Goal: Task Accomplishment & Management: Use online tool/utility

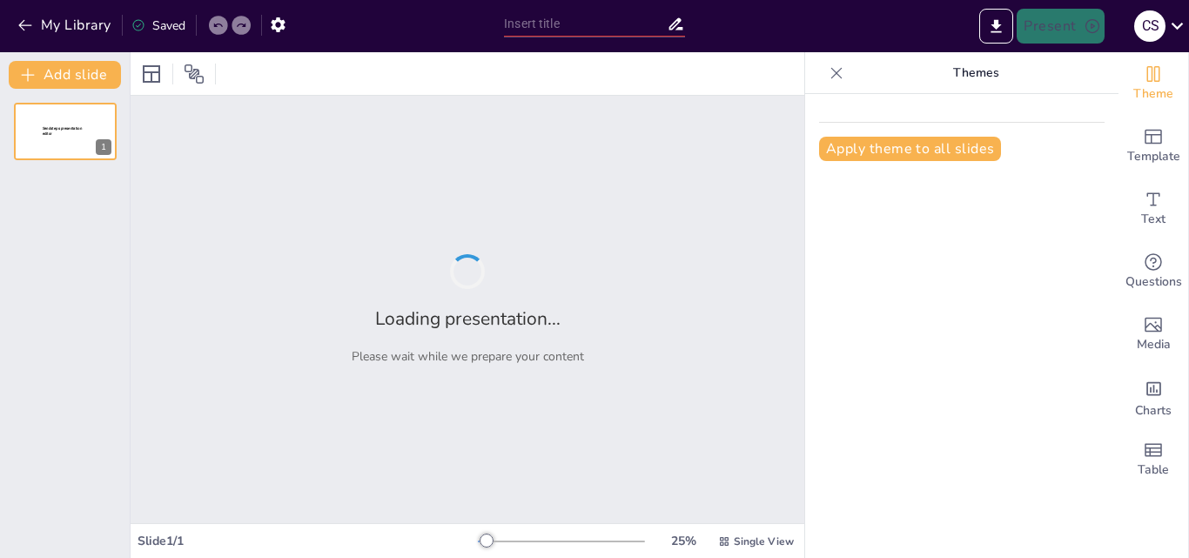
type input "Importancia del Existencialismo en la Filosofía Moderna"
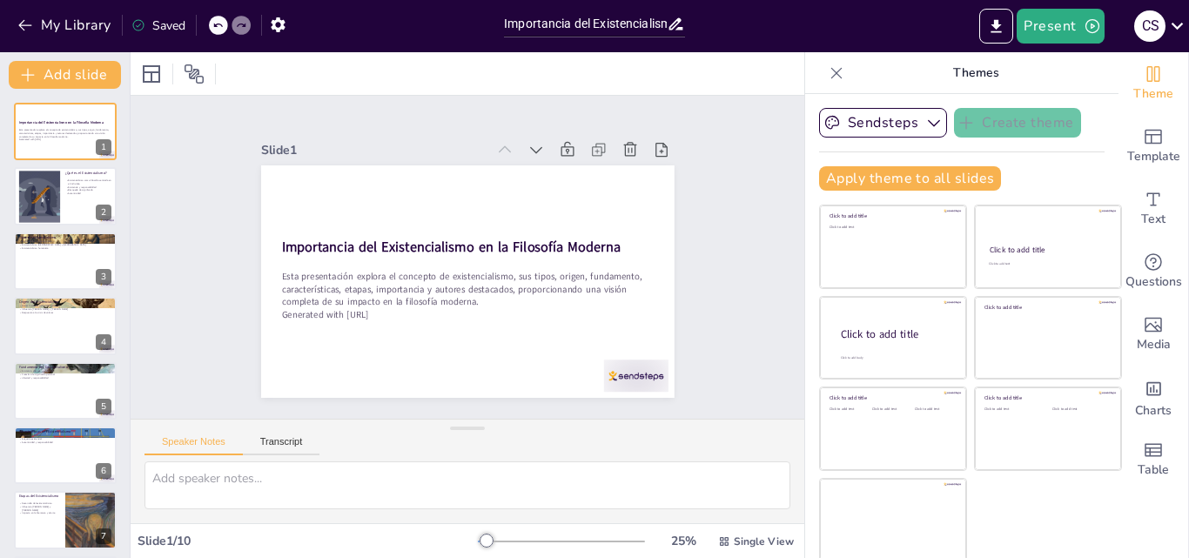
scroll to position [3, 0]
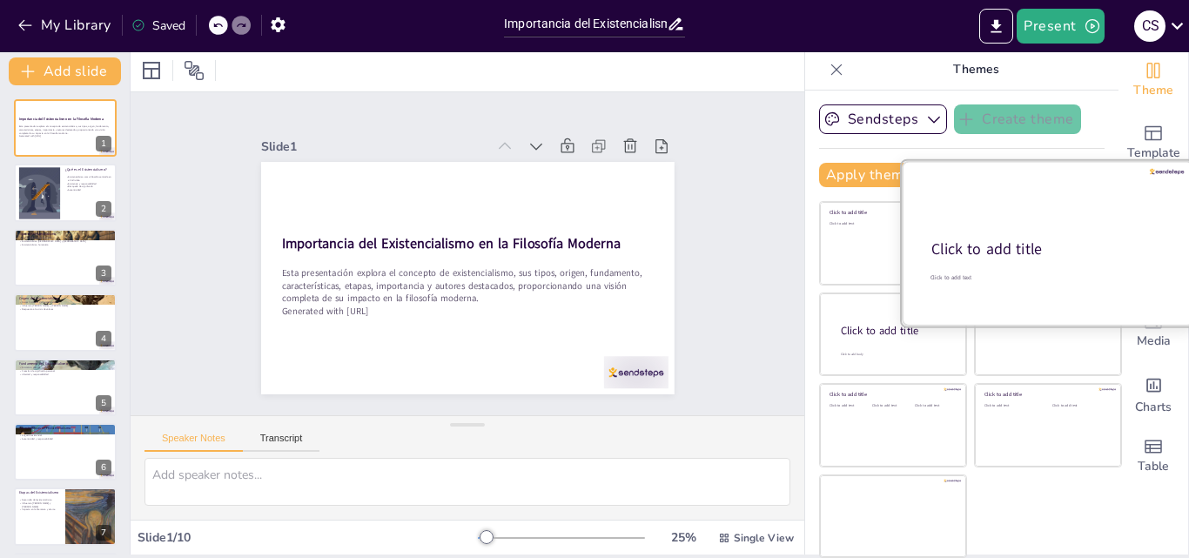
click at [1038, 254] on div "Click to add title" at bounding box center [1046, 249] width 231 height 21
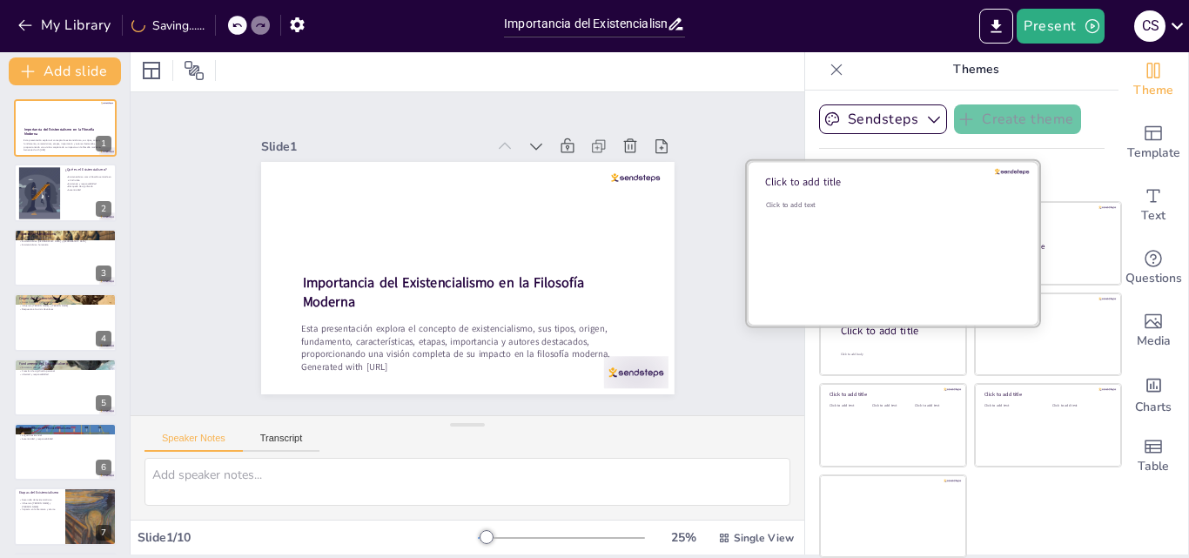
click at [872, 252] on div "Click to add text" at bounding box center [890, 254] width 249 height 108
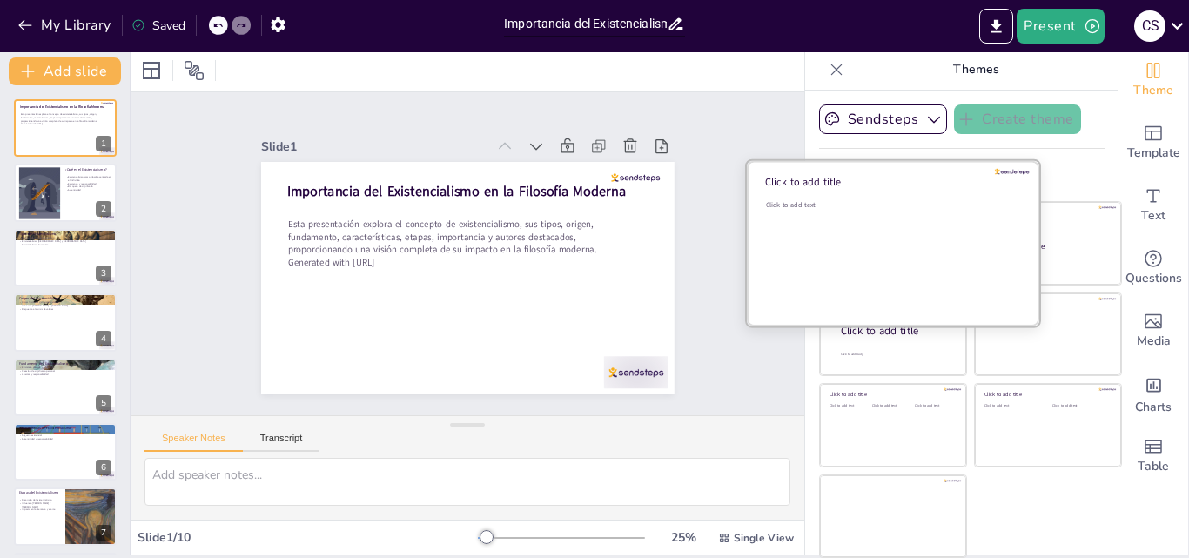
click at [872, 252] on div "Click to add text" at bounding box center [890, 254] width 249 height 108
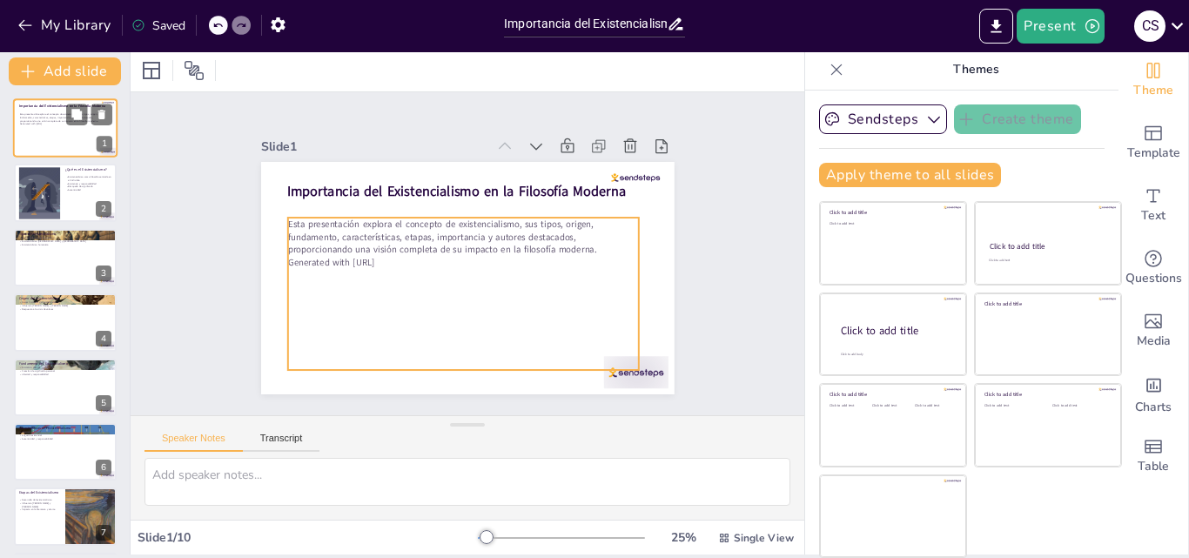
click at [73, 131] on div "Esta presentación explora el concepto de existencialismo, sus tipos, origen, fu…" at bounding box center [64, 132] width 89 height 38
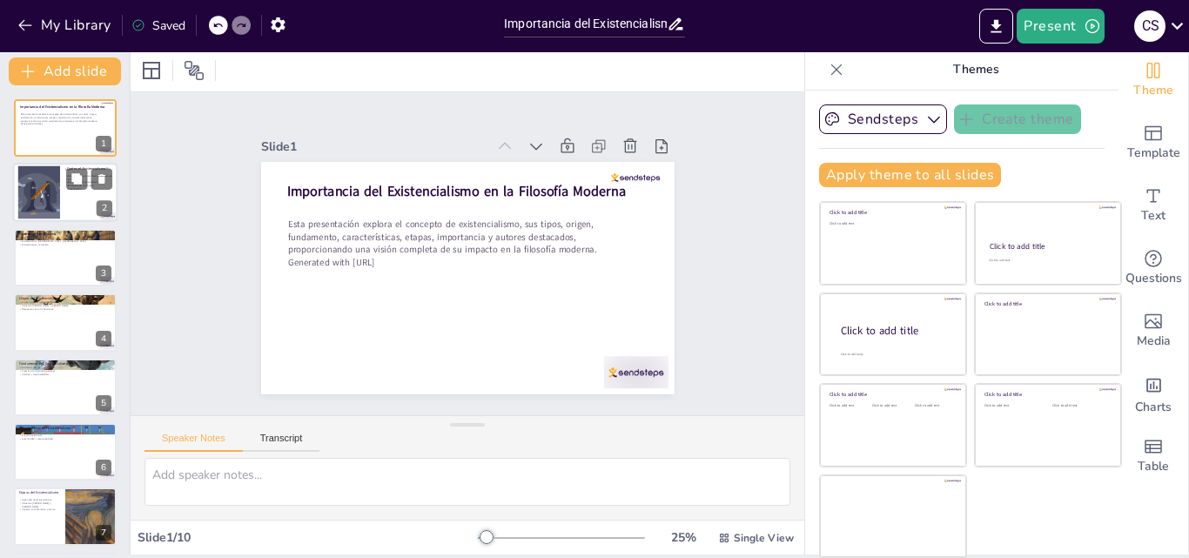
click at [63, 209] on div at bounding box center [65, 193] width 104 height 59
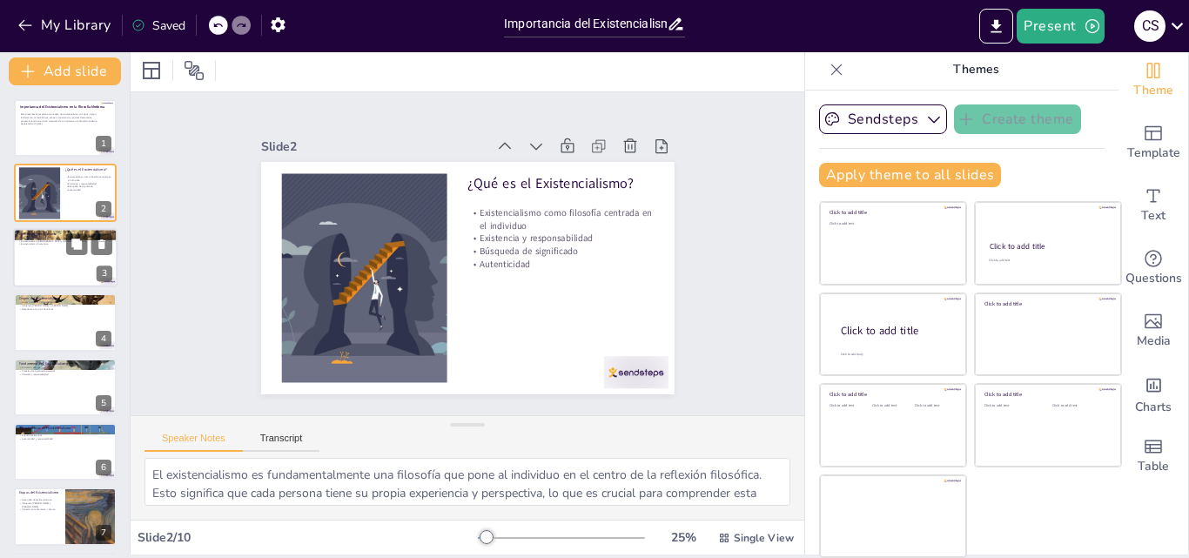
click at [39, 265] on div at bounding box center [65, 257] width 104 height 59
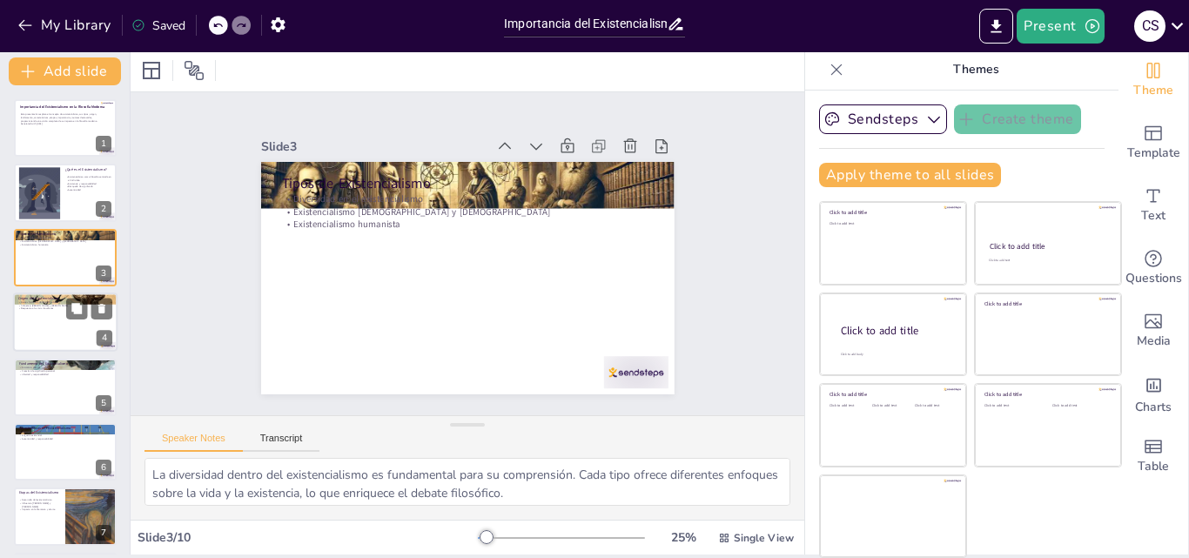
click at [43, 322] on div at bounding box center [65, 321] width 104 height 59
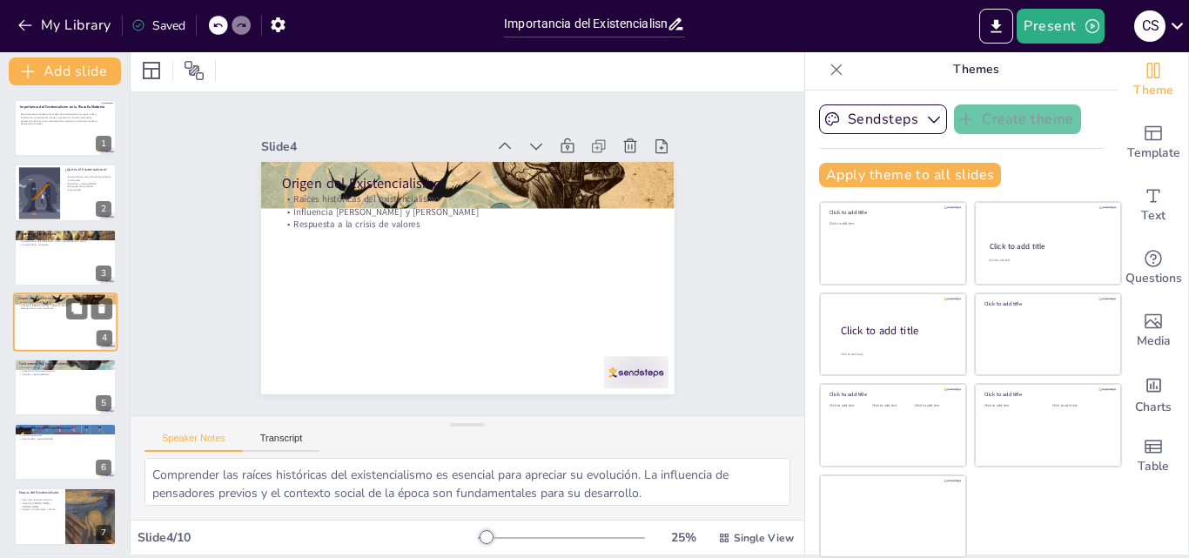
scroll to position [3, 0]
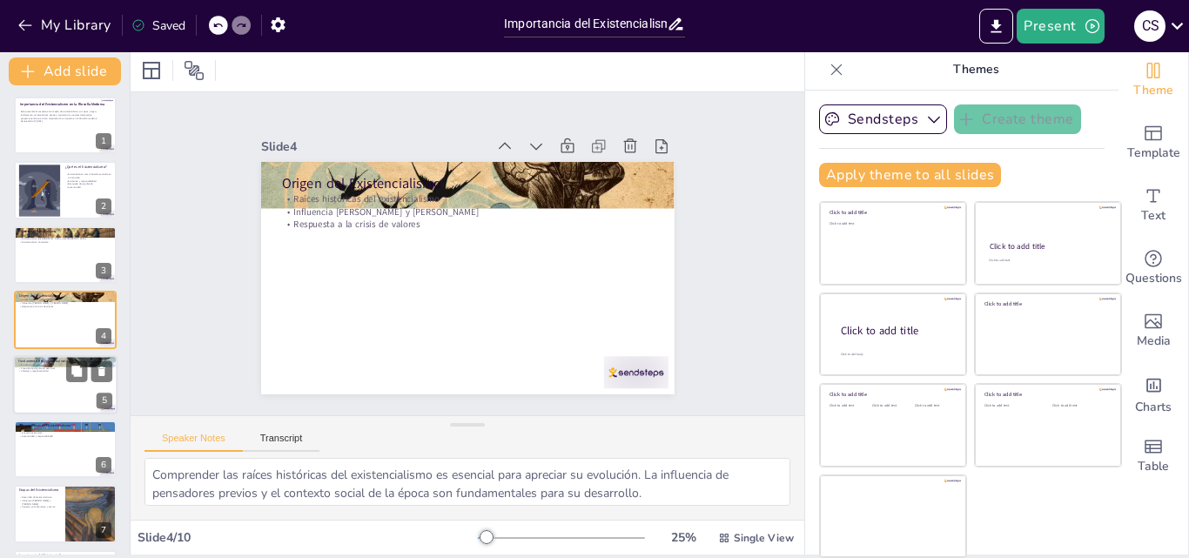
click at [50, 386] on div at bounding box center [65, 384] width 104 height 59
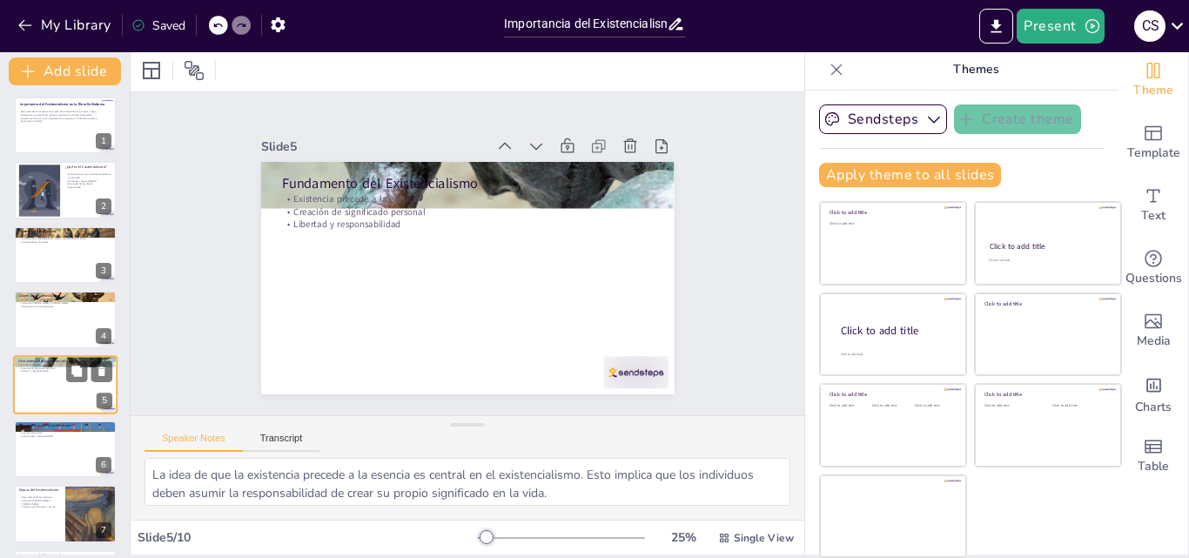
scroll to position [67, 0]
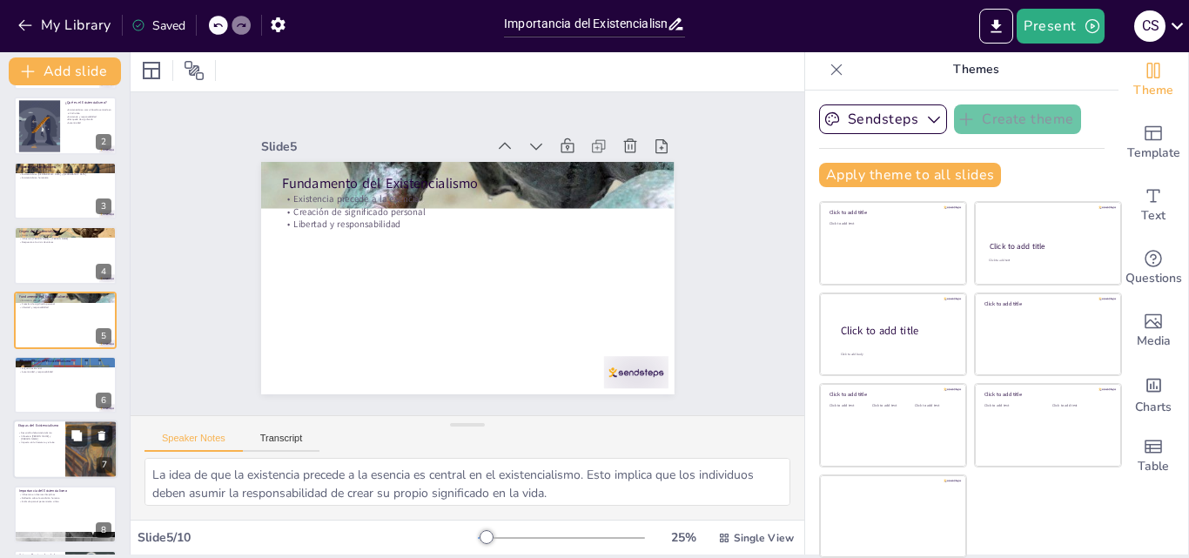
click at [50, 455] on div at bounding box center [65, 449] width 104 height 59
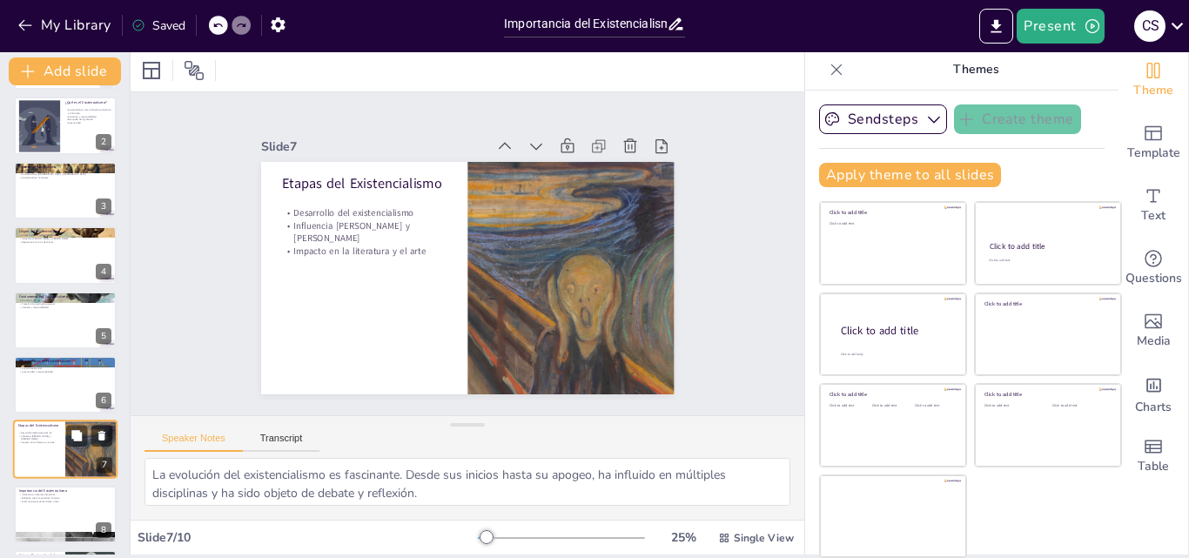
scroll to position [197, 0]
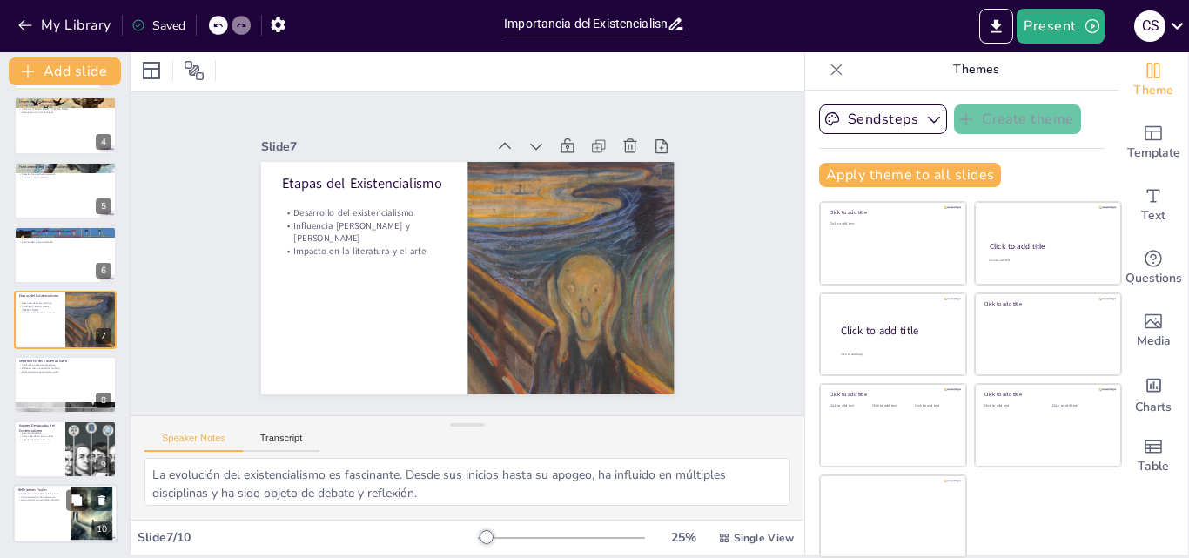
click at [44, 514] on div at bounding box center [65, 514] width 104 height 59
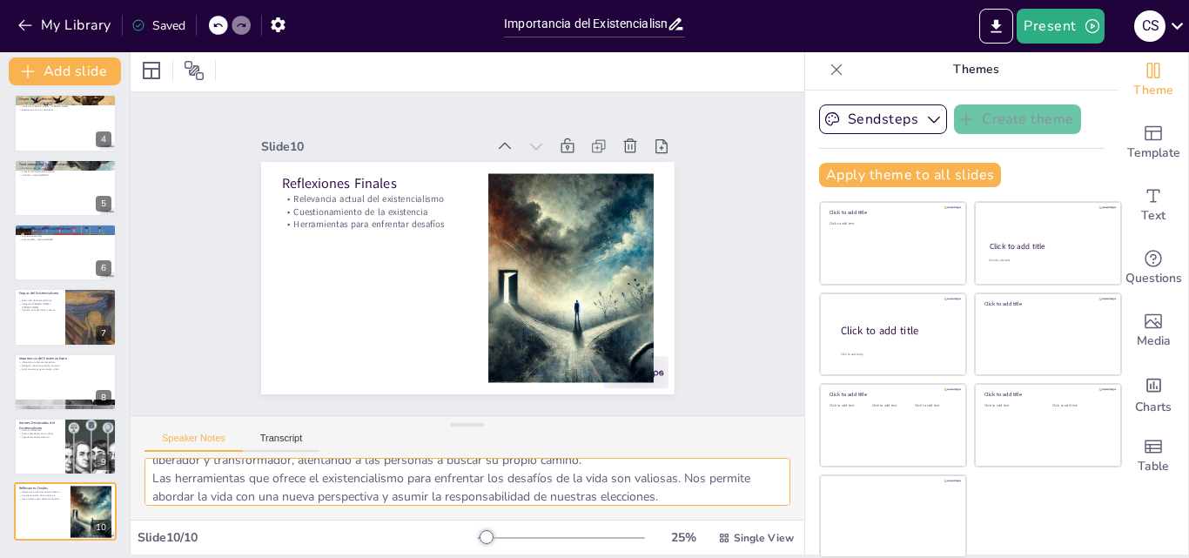
scroll to position [77, 0]
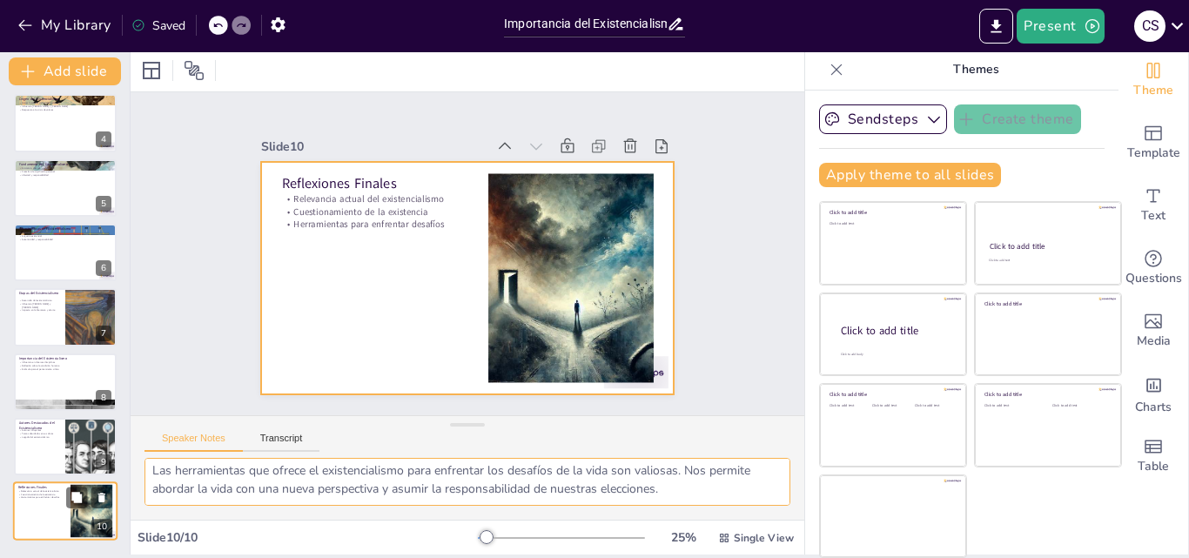
click at [51, 512] on div at bounding box center [65, 511] width 104 height 59
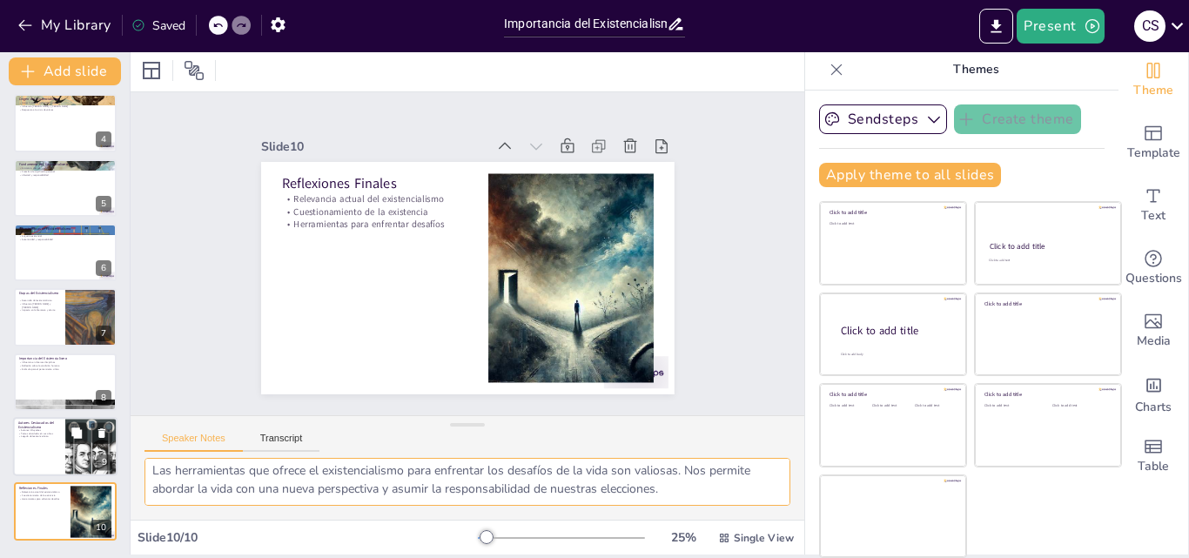
click at [56, 439] on div at bounding box center [65, 446] width 104 height 59
type textarea "La influencia de autores como [PERSON_NAME] y [PERSON_NAME] es innegable en el …"
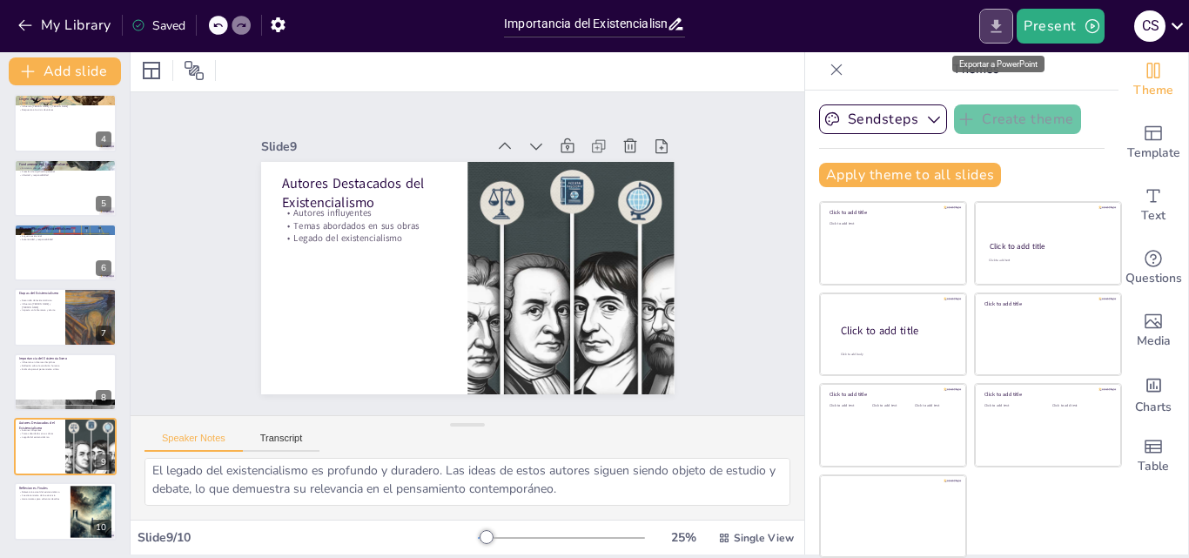
click at [992, 28] on icon "Export to PowerPoint" at bounding box center [996, 26] width 18 height 18
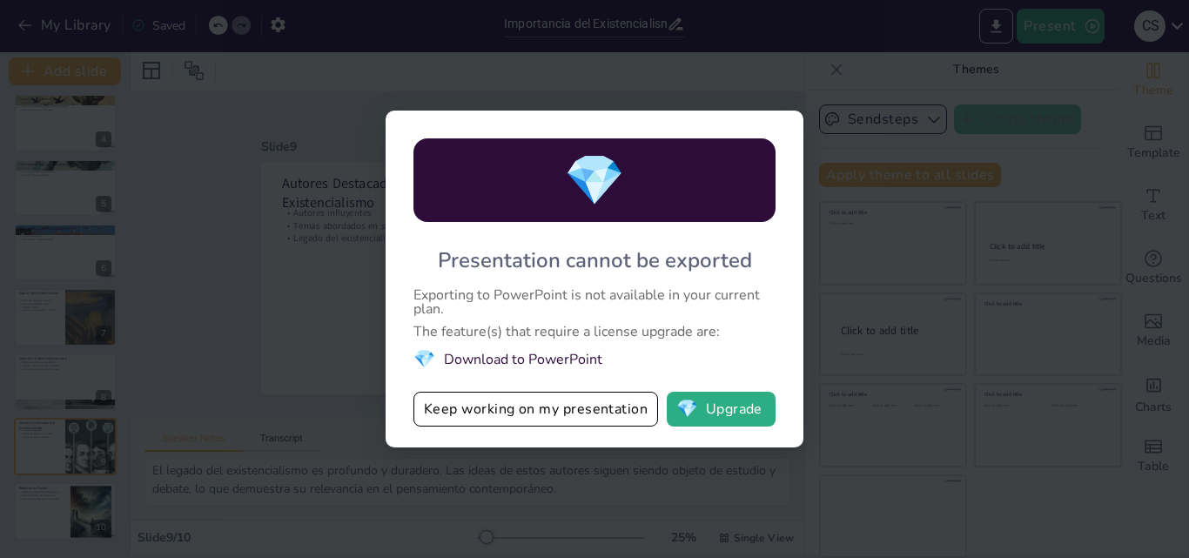
click at [262, 320] on div "💎 Presentation cannot be exported Exporting to PowerPoint is not available in y…" at bounding box center [594, 279] width 1189 height 558
click at [897, 324] on div "💎 Presentation cannot be exported Exporting to PowerPoint is not available in y…" at bounding box center [594, 279] width 1189 height 558
